Goal: Task Accomplishment & Management: Manage account settings

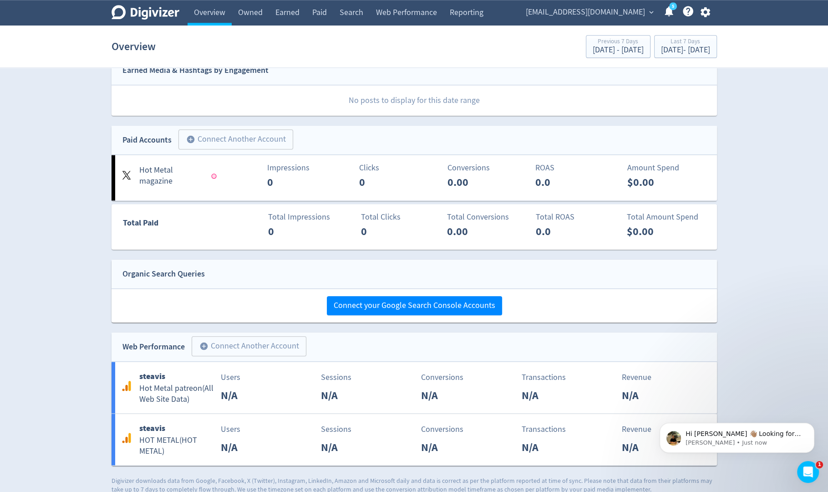
scroll to position [850, 0]
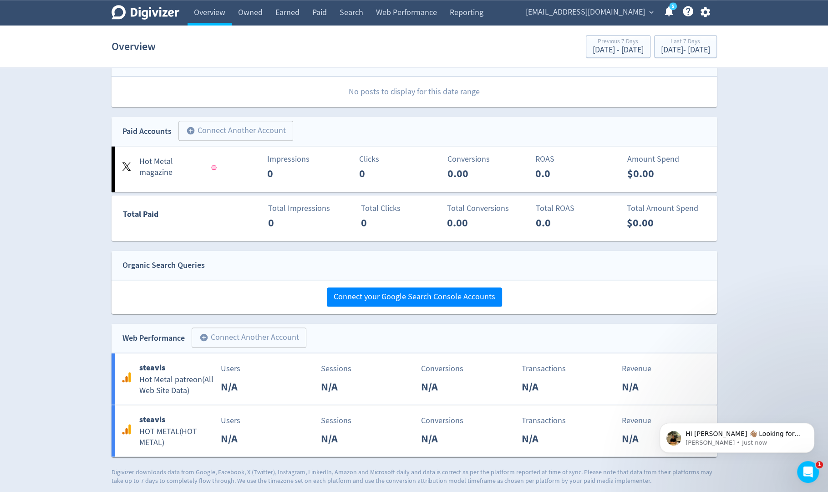
click at [707, 12] on icon "button" at bounding box center [706, 12] width 12 height 12
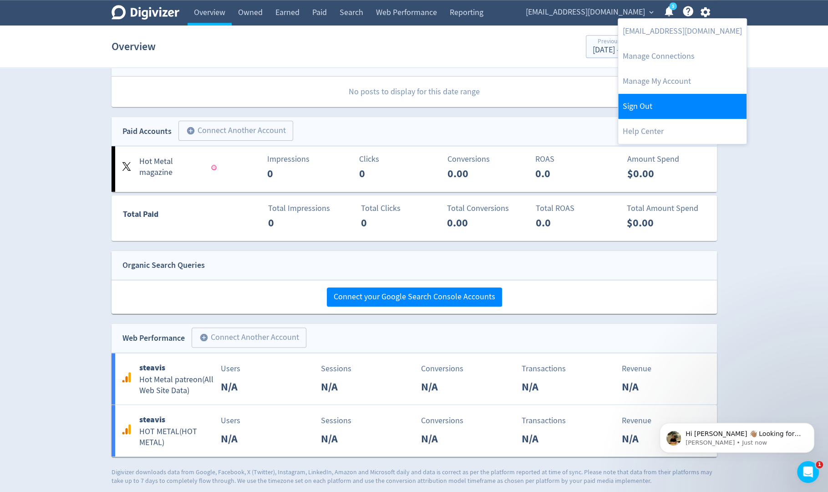
click at [666, 102] on link "Sign Out" at bounding box center [682, 106] width 128 height 25
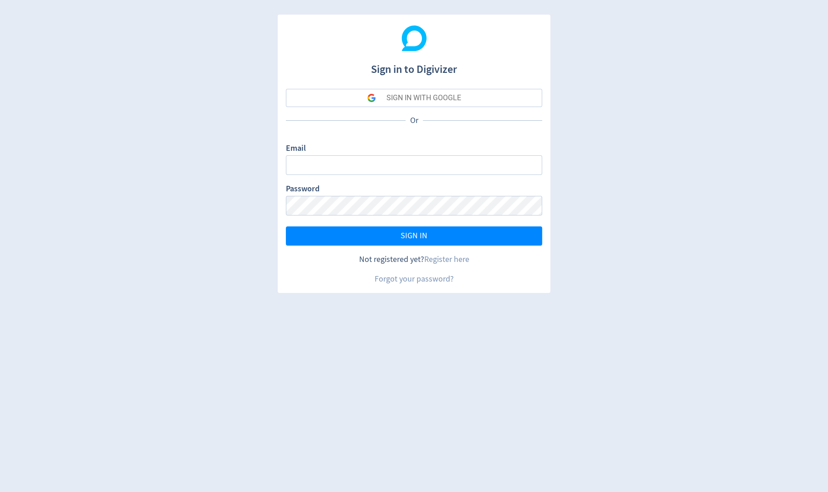
type input "sanjita.shah@digivizer.com"
click at [478, 102] on button "SIGN IN WITH GOOGLE" at bounding box center [414, 98] width 256 height 18
